Goal: Information Seeking & Learning: Learn about a topic

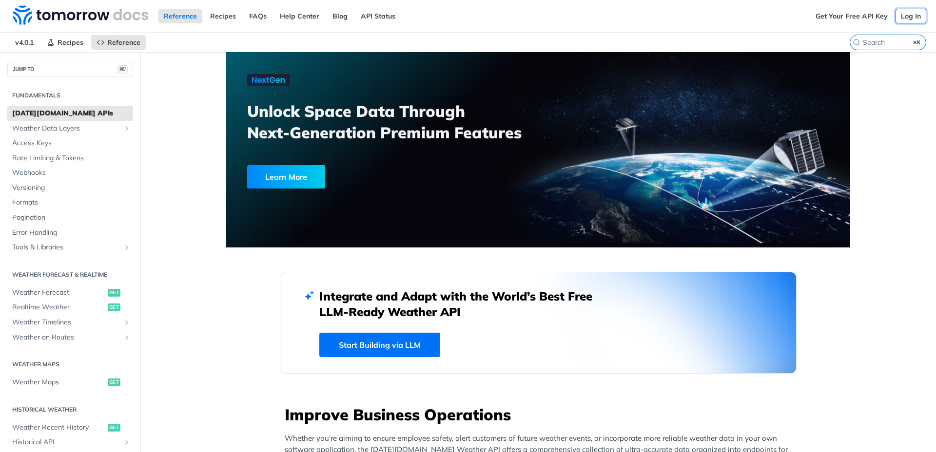
click at [905, 15] on link "Log In" at bounding box center [910, 16] width 31 height 15
click at [76, 300] on link "Realtime Weather get" at bounding box center [70, 307] width 126 height 15
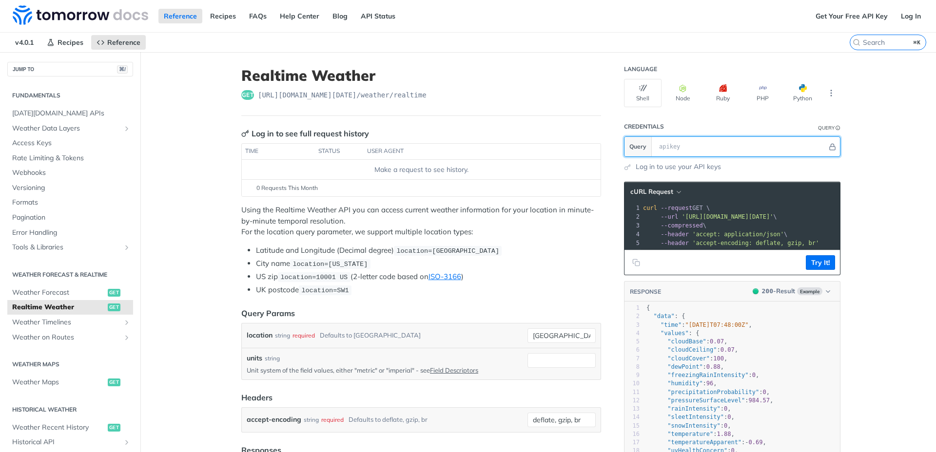
drag, startPoint x: 681, startPoint y: 150, endPoint x: 656, endPoint y: 151, distance: 24.4
click at [661, 151] on input "text" at bounding box center [740, 146] width 173 height 19
click at [898, 18] on link "Log In" at bounding box center [910, 16] width 31 height 15
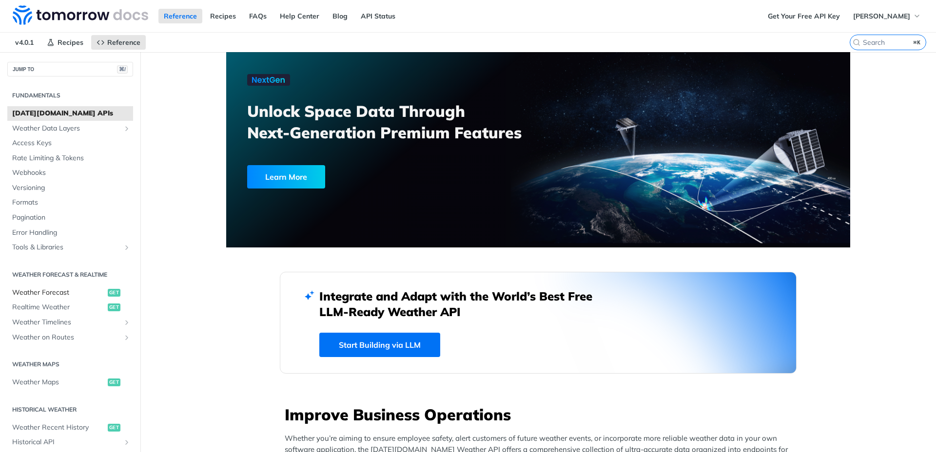
click at [59, 297] on span "Weather Forecast" at bounding box center [58, 293] width 93 height 10
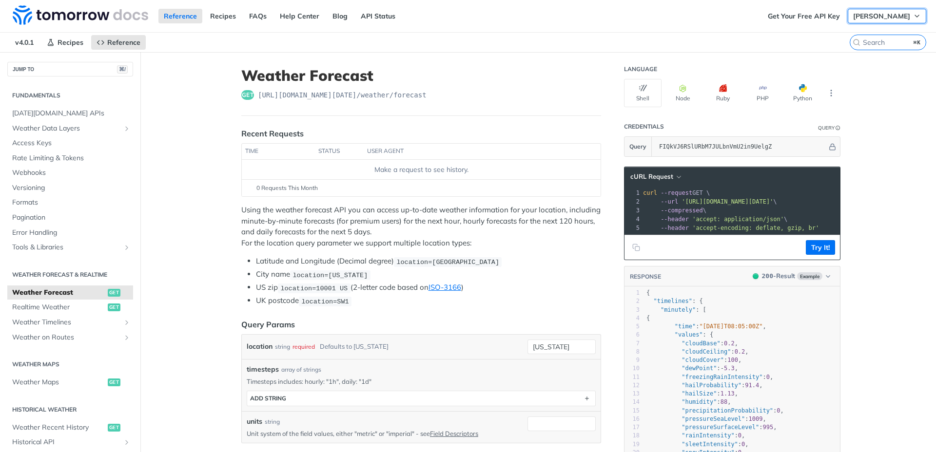
click at [885, 18] on span "Leeran Yarhi" at bounding box center [881, 16] width 57 height 9
click at [883, 17] on span "Leeran Yarhi" at bounding box center [881, 16] width 57 height 9
click at [867, 35] on link "Log Out" at bounding box center [870, 35] width 96 height 14
